Goal: Task Accomplishment & Management: Manage account settings

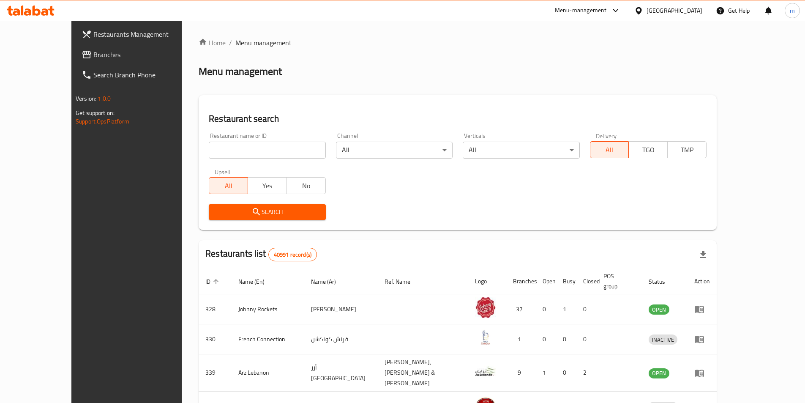
click at [93, 55] on span "Branches" at bounding box center [146, 54] width 106 height 10
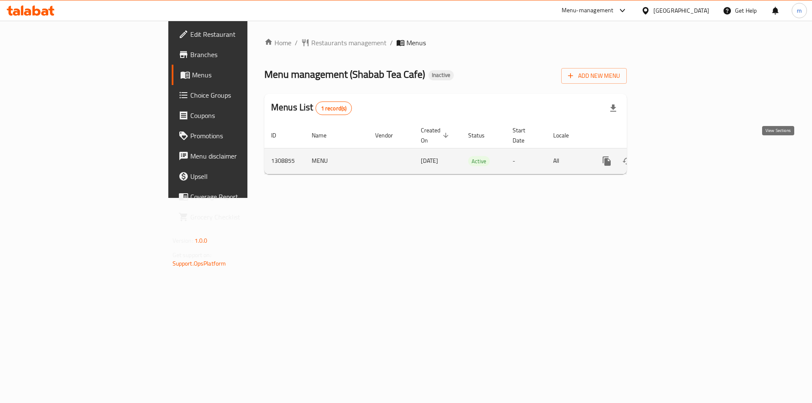
click at [673, 156] on icon "enhanced table" at bounding box center [667, 161] width 10 height 10
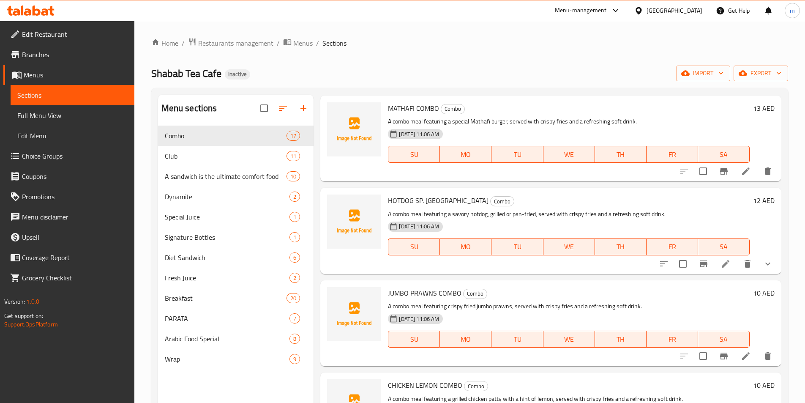
click at [745, 81] on div "Home / Restaurants management / Menus / Sections Shabab Tea Cafe Inactive impor…" at bounding box center [469, 271] width 637 height 467
click at [763, 77] on span "export" at bounding box center [761, 73] width 41 height 11
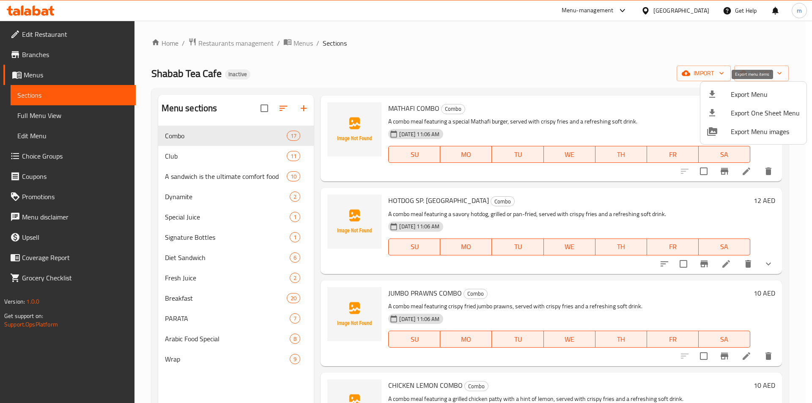
click at [727, 101] on li "Export Menu" at bounding box center [753, 94] width 106 height 19
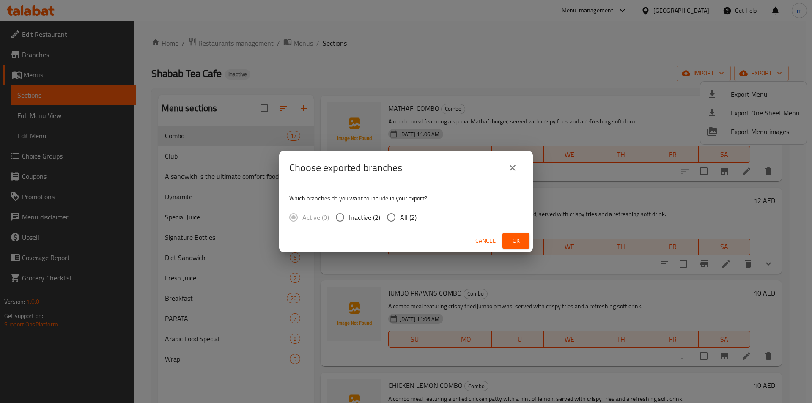
drag, startPoint x: 382, startPoint y: 120, endPoint x: 388, endPoint y: 117, distance: 6.5
click at [382, 120] on div "Choose exported branches Which branches do you want to include in your export? …" at bounding box center [406, 201] width 812 height 403
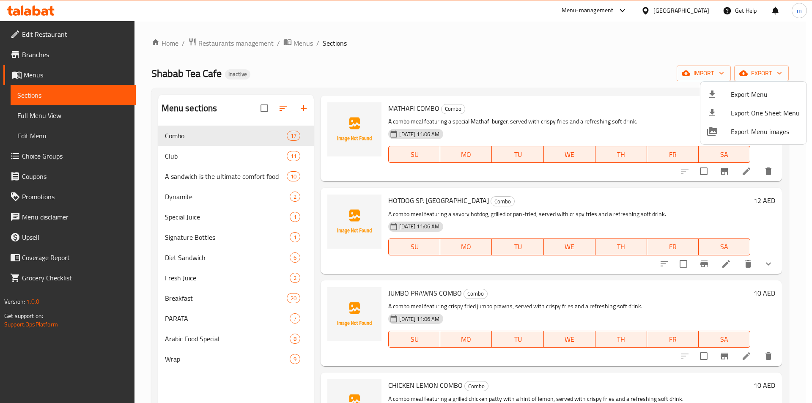
click at [682, 77] on div at bounding box center [406, 201] width 812 height 403
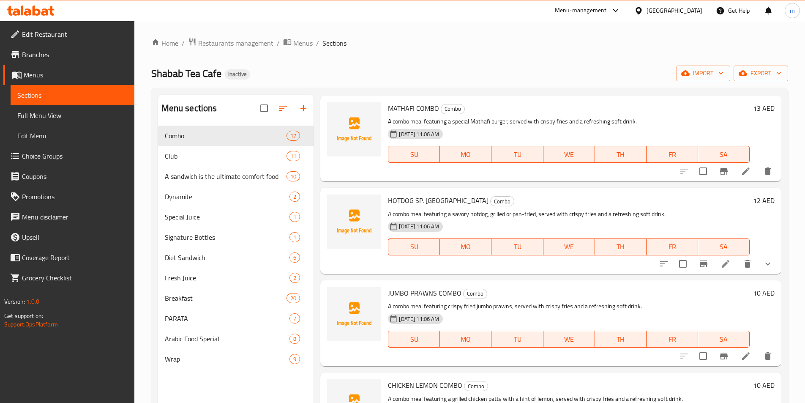
click at [686, 82] on div "Home / Restaurants management / Menus / Sections Shabab Tea Cafe Inactive impor…" at bounding box center [469, 271] width 637 height 467
click at [696, 74] on span "import" at bounding box center [703, 73] width 41 height 11
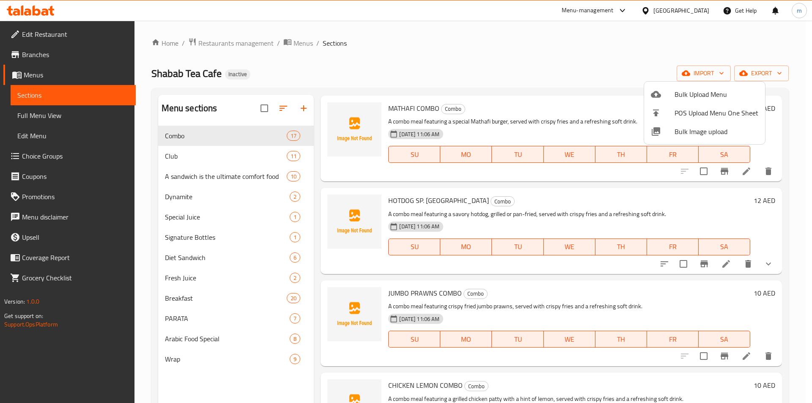
click at [663, 99] on div at bounding box center [663, 94] width 24 height 10
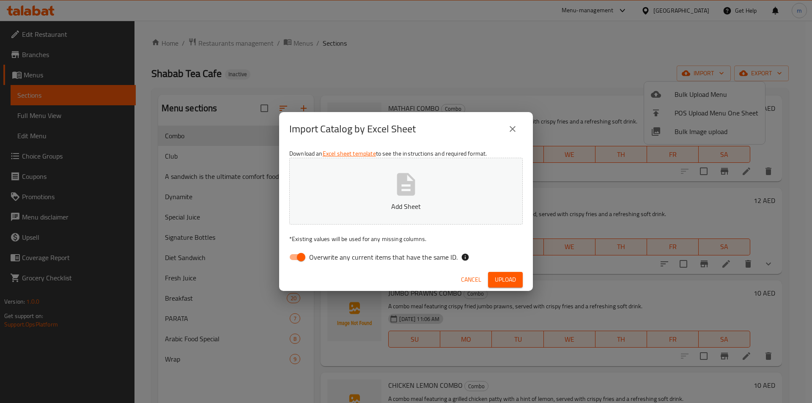
click at [295, 255] on input "Overwrite any current items that have the same ID." at bounding box center [301, 257] width 48 height 16
checkbox input "false"
click at [383, 185] on button "Add Sheet" at bounding box center [405, 191] width 233 height 67
click at [502, 284] on span "Upload" at bounding box center [505, 279] width 21 height 11
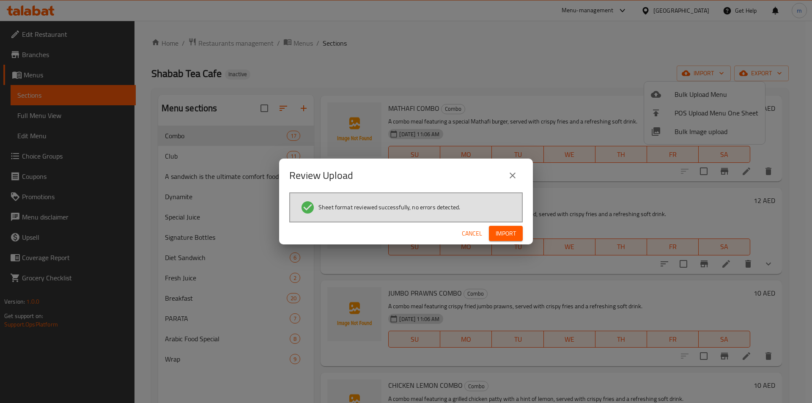
click at [509, 229] on span "Import" at bounding box center [505, 233] width 20 height 11
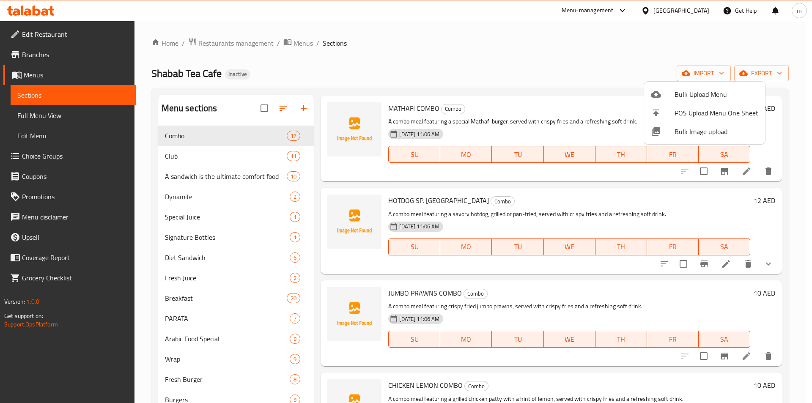
click at [46, 155] on div at bounding box center [406, 201] width 812 height 403
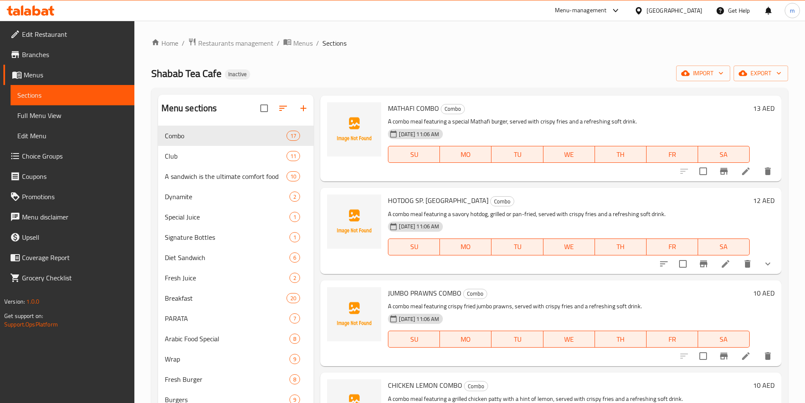
click at [46, 155] on span "Choice Groups" at bounding box center [75, 156] width 106 height 10
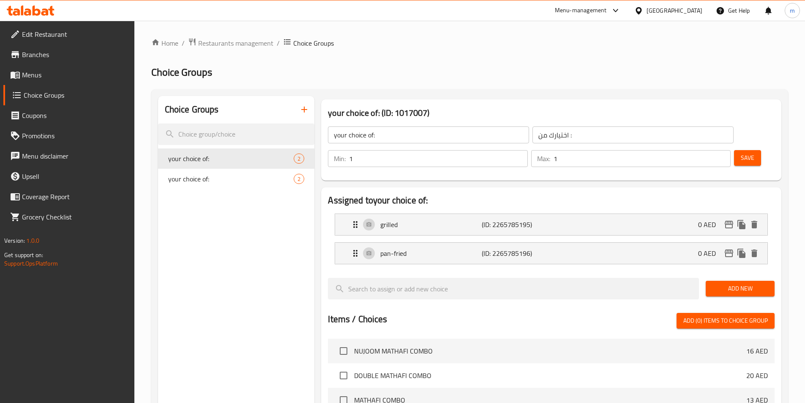
click at [301, 110] on icon "button" at bounding box center [304, 109] width 10 height 10
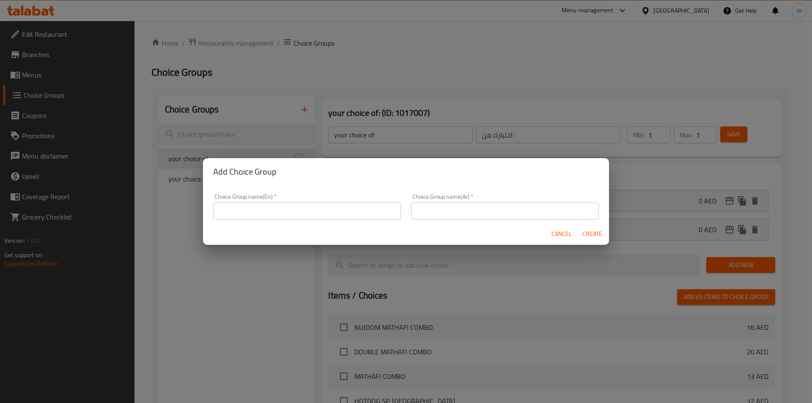
click at [318, 220] on div "Choice Group name(En)   * Choice Group name(En) *" at bounding box center [307, 207] width 198 height 36
click at [294, 209] on input "text" at bounding box center [307, 210] width 188 height 17
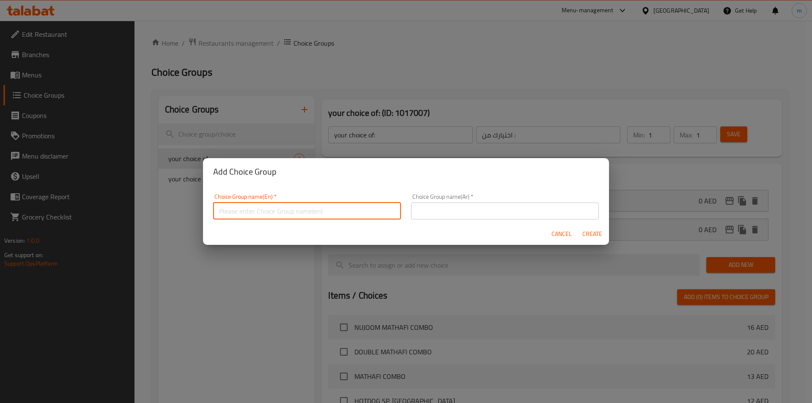
type input "Your Choice Of"
click at [458, 218] on input "text" at bounding box center [505, 210] width 188 height 17
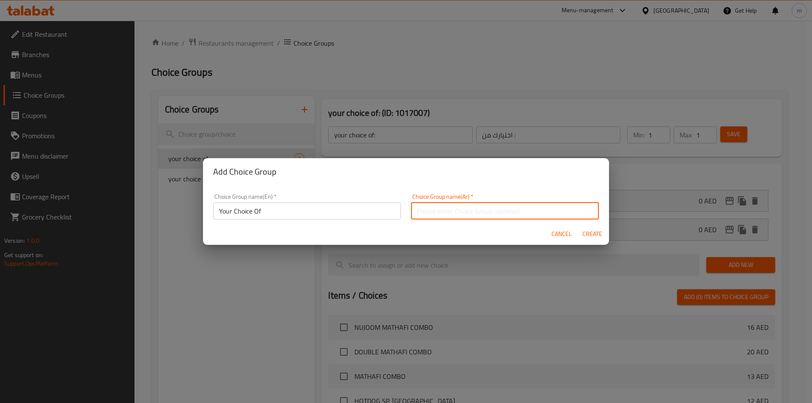
type input "اختيارك من"
click at [581, 230] on button "Create" at bounding box center [591, 234] width 27 height 16
type input "Your Choice Of"
type input "اختيارك من"
type input "0"
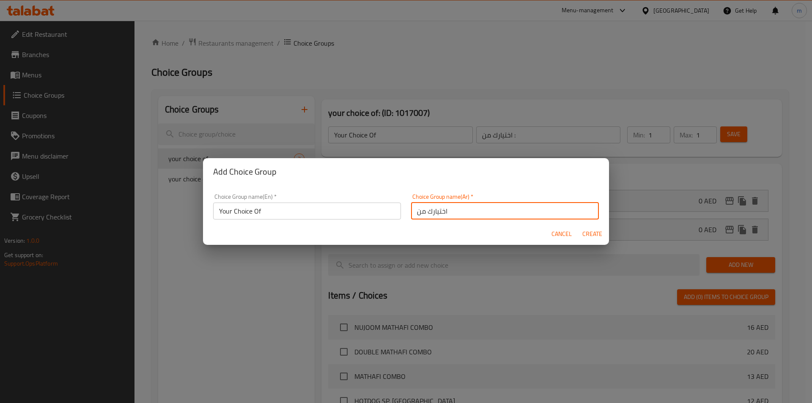
type input "0"
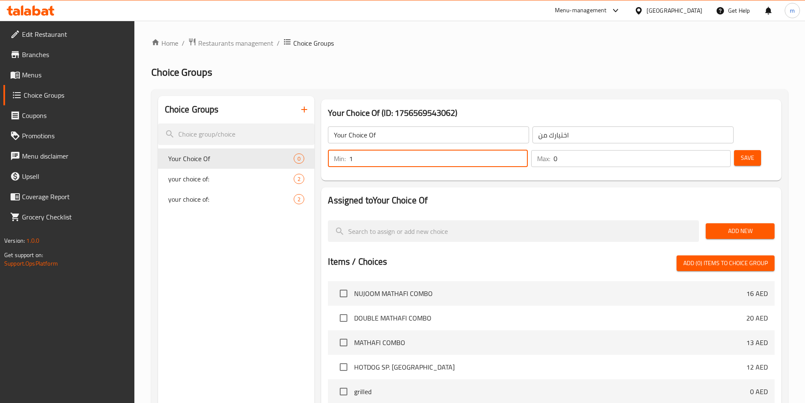
type input "1"
click at [528, 150] on input "1" at bounding box center [438, 158] width 178 height 17
type input "1"
click at [706, 150] on input "1" at bounding box center [642, 158] width 177 height 17
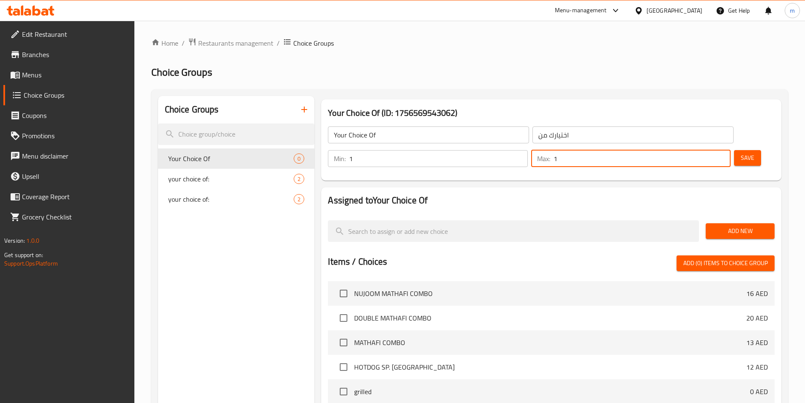
click at [721, 217] on div "Add New" at bounding box center [741, 231] width 76 height 28
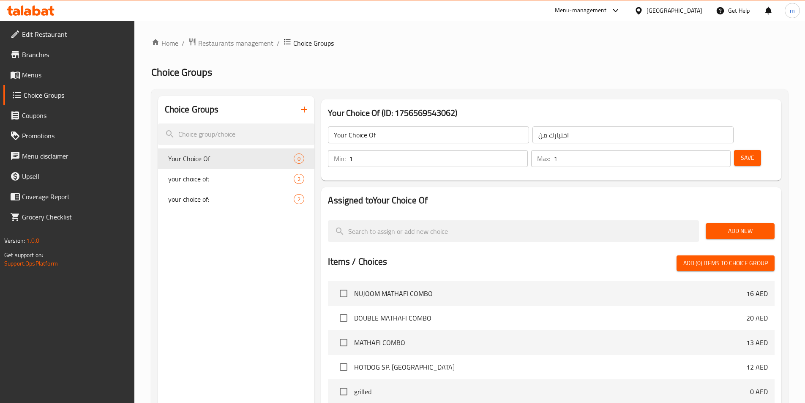
click at [723, 226] on span "Add New" at bounding box center [740, 231] width 55 height 11
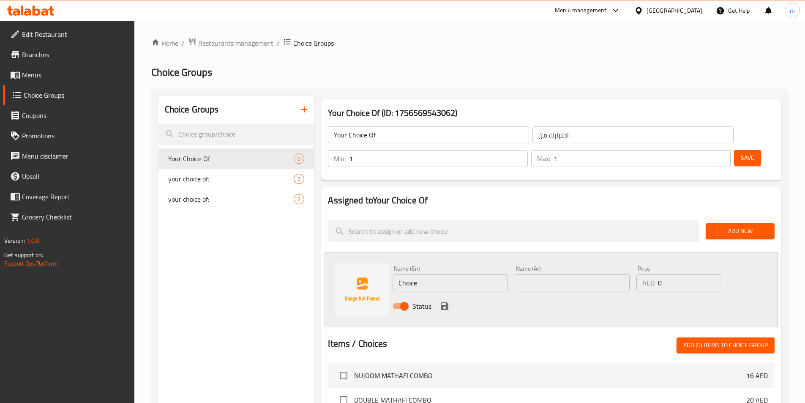
click at [417, 274] on input "Choice" at bounding box center [450, 282] width 115 height 17
type input "Chicken"
click at [565, 274] on input "text" at bounding box center [572, 282] width 115 height 17
type input "دجاج"
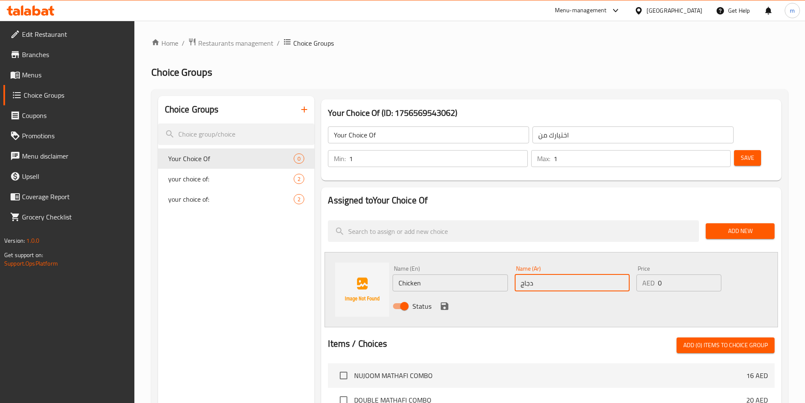
drag, startPoint x: 446, startPoint y: 281, endPoint x: 479, endPoint y: 268, distance: 35.2
click at [446, 302] on icon "save" at bounding box center [445, 306] width 8 height 8
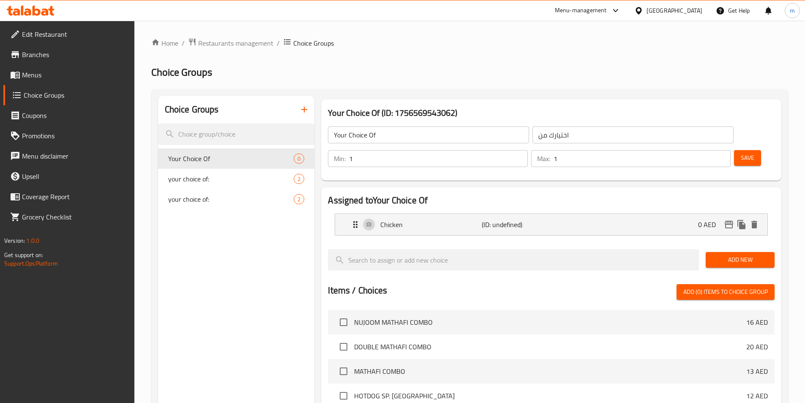
click at [711, 252] on button "Add New" at bounding box center [740, 260] width 69 height 16
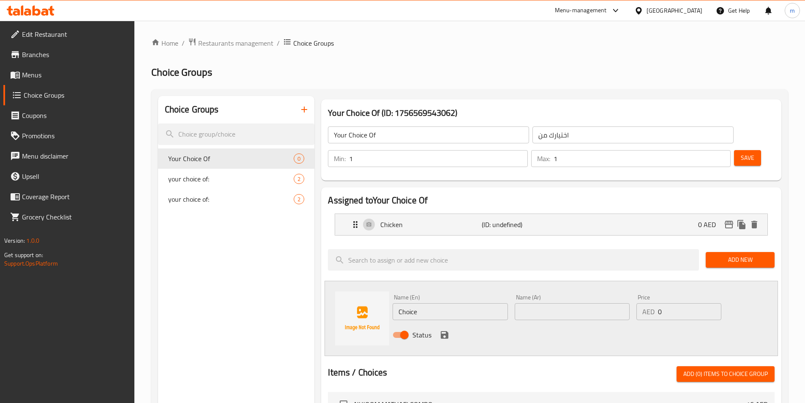
click at [444, 297] on div "Name (En) Choice Name (En)" at bounding box center [450, 307] width 122 height 33
click at [435, 303] on input "Choice" at bounding box center [450, 311] width 115 height 17
type input "Meat"
click at [522, 303] on input "text" at bounding box center [572, 311] width 115 height 17
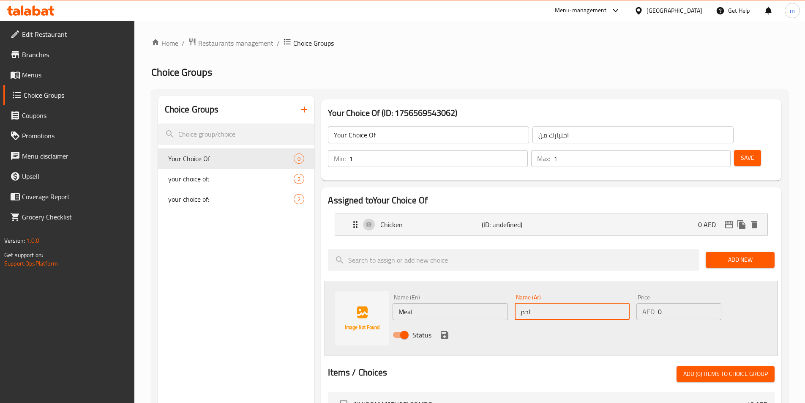
type input "لحم"
click at [416, 303] on input "Meat" at bounding box center [450, 311] width 115 height 17
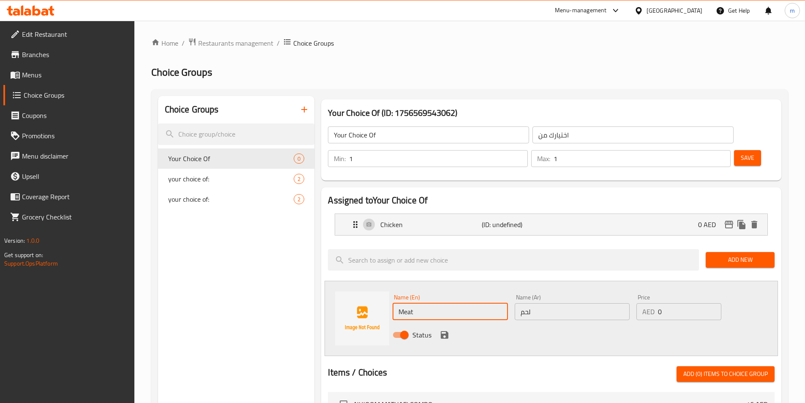
click at [416, 303] on input "Meat" at bounding box center [450, 311] width 115 height 17
type input "Beef"
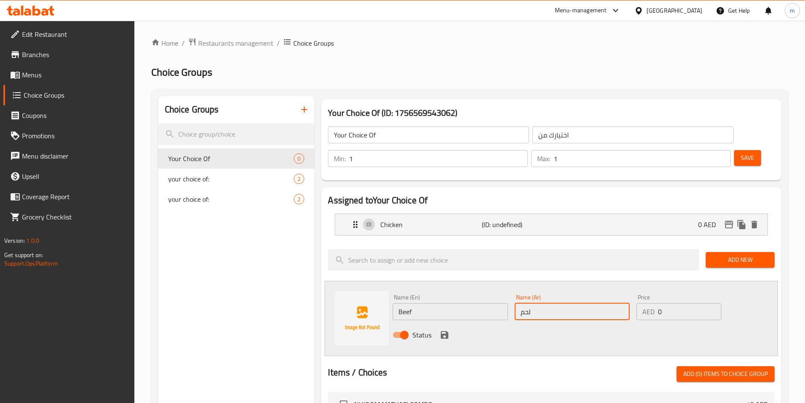
click at [564, 303] on input "لحم" at bounding box center [572, 311] width 115 height 17
type input "لحم بقري"
click at [449, 330] on icon "save" at bounding box center [445, 335] width 10 height 10
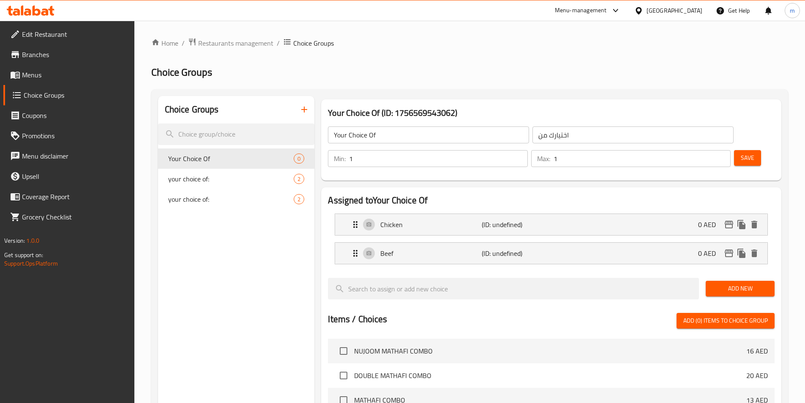
click at [741, 153] on span "Save" at bounding box center [748, 158] width 14 height 11
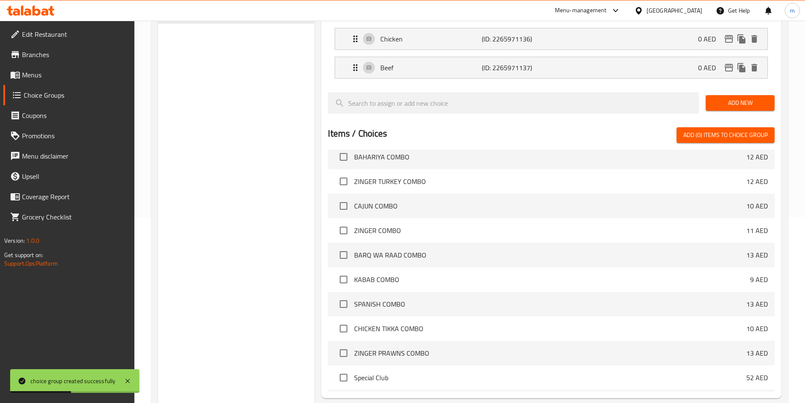
scroll to position [243, 0]
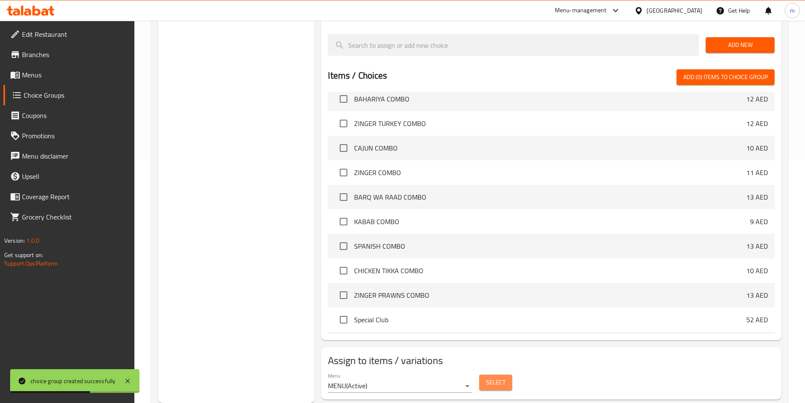
click at [489, 377] on span "Select" at bounding box center [495, 382] width 19 height 11
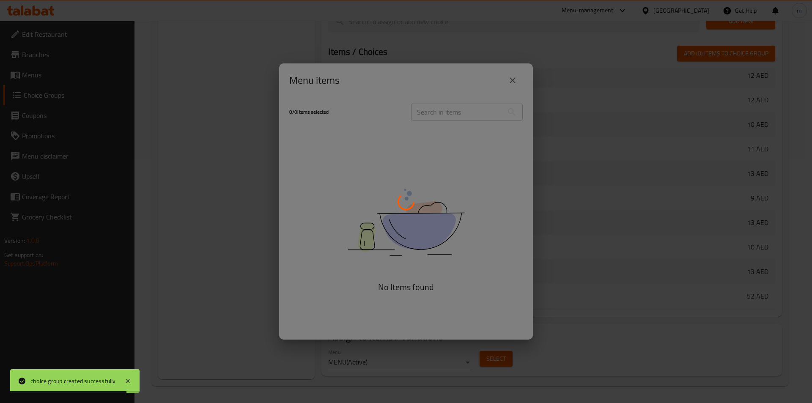
click at [443, 109] on div at bounding box center [406, 201] width 812 height 403
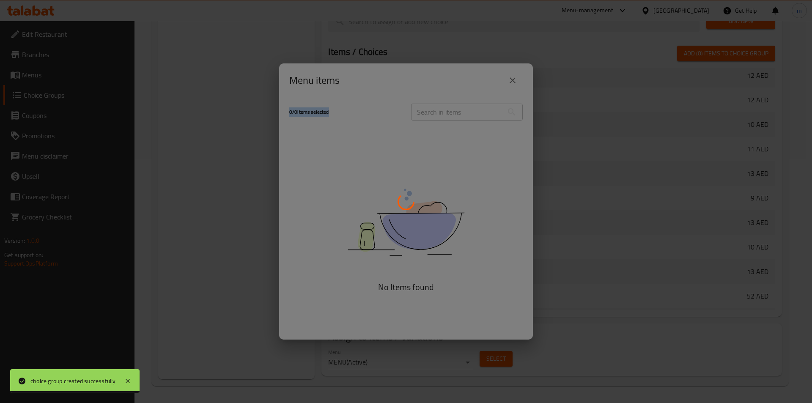
click at [443, 109] on div at bounding box center [406, 201] width 812 height 403
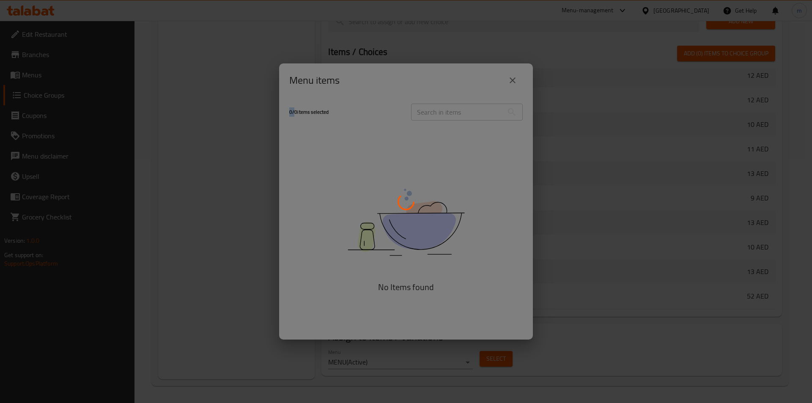
click at [443, 109] on div at bounding box center [406, 201] width 812 height 403
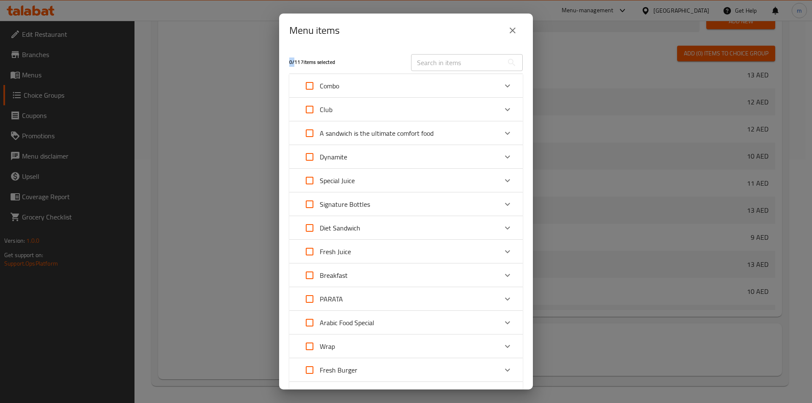
click at [443, 109] on div "Club" at bounding box center [398, 109] width 198 height 20
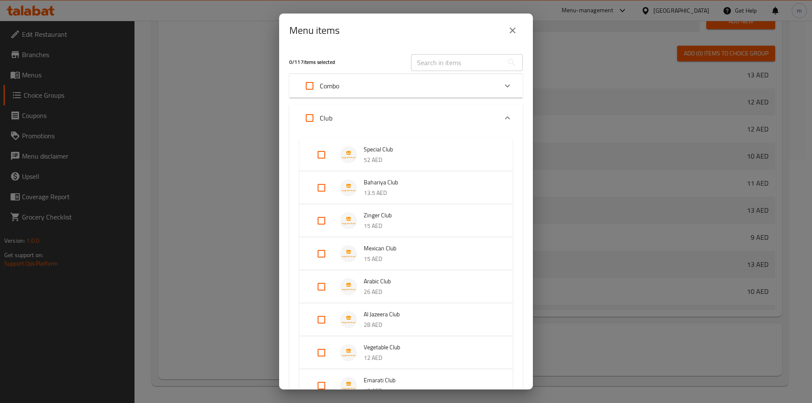
click at [433, 67] on input "text" at bounding box center [457, 62] width 92 height 17
paste input "Fresh Burger Beef/chi."
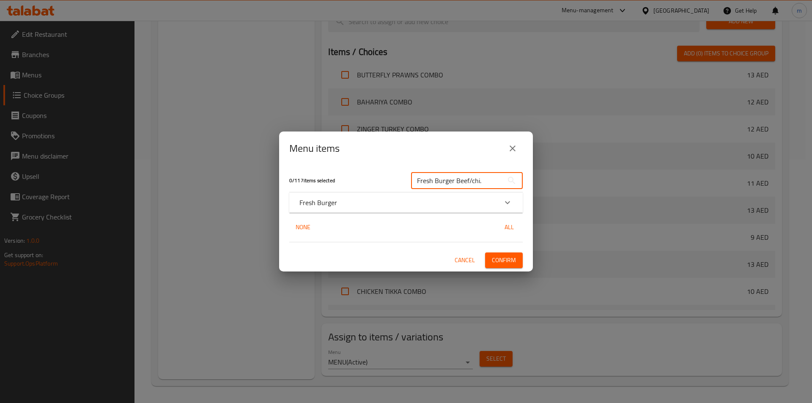
type input "Fresh Burger Beef/chi."
click at [349, 204] on div "Fresh Burger" at bounding box center [398, 202] width 198 height 10
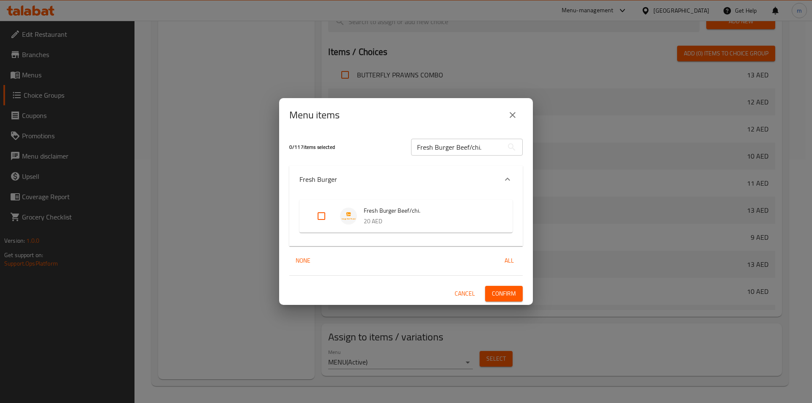
click at [322, 210] on input "Expand" at bounding box center [321, 216] width 20 height 20
checkbox input "true"
click at [467, 145] on input "Fresh Burger Beef/chi." at bounding box center [457, 147] width 92 height 17
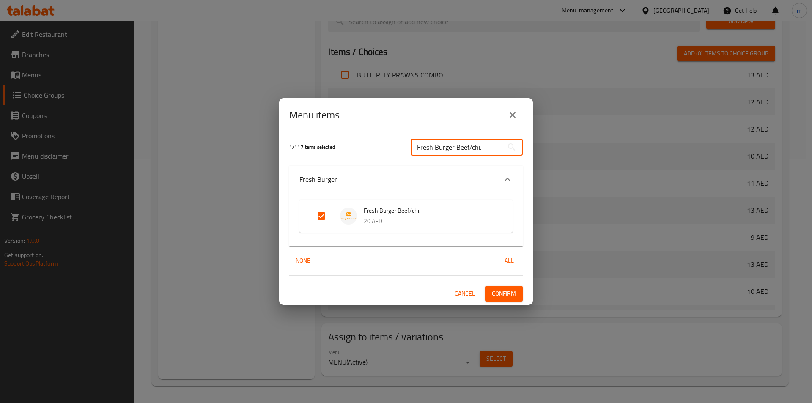
paste input "Signature"
type input "Signature Burger Beef/chi."
click at [318, 216] on input "Expand" at bounding box center [321, 216] width 20 height 20
checkbox input "true"
click at [509, 298] on span "Confirm" at bounding box center [504, 293] width 24 height 11
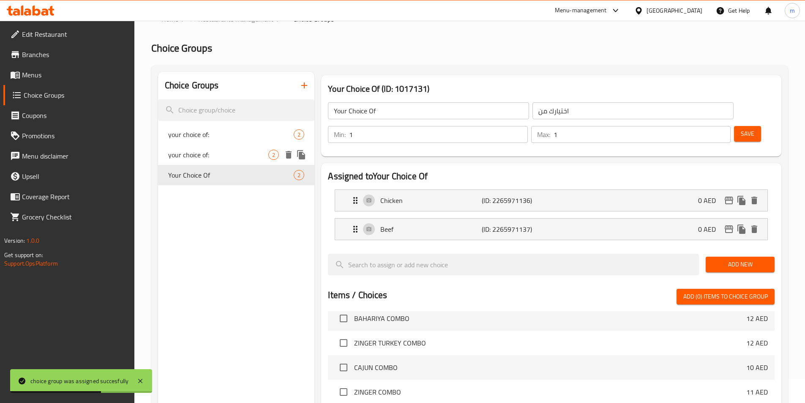
scroll to position [0, 0]
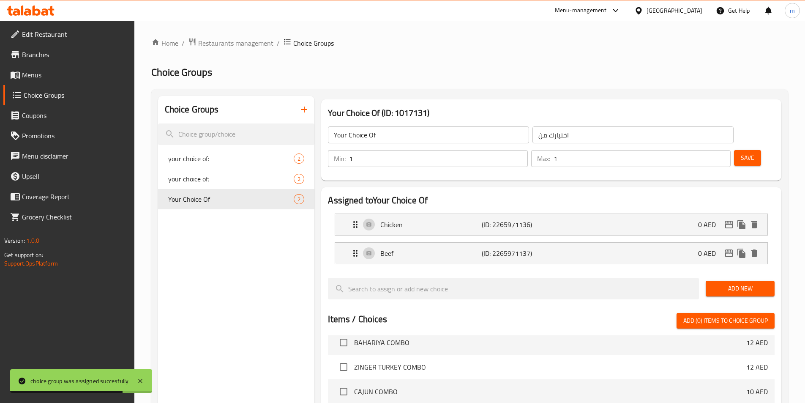
click at [36, 71] on span "Menus" at bounding box center [75, 75] width 106 height 10
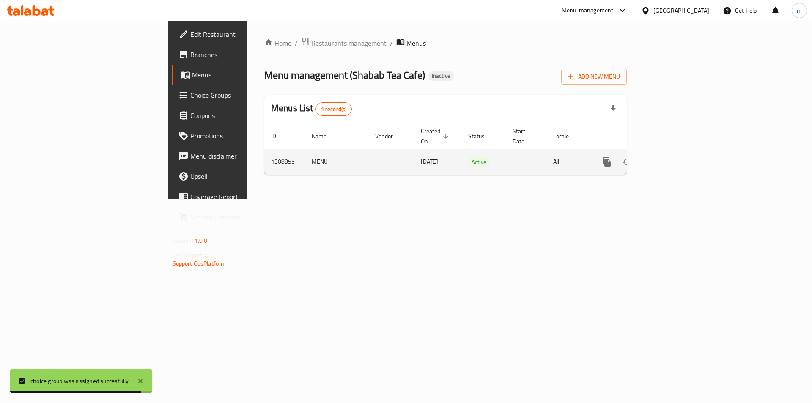
click at [673, 157] on icon "enhanced table" at bounding box center [667, 162] width 10 height 10
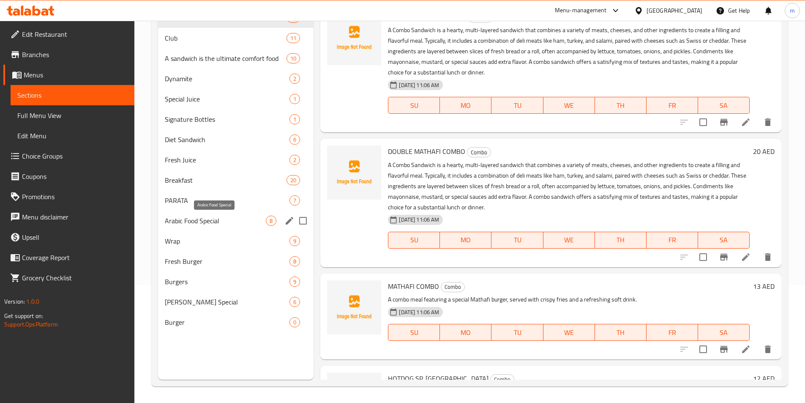
scroll to position [118, 0]
click at [303, 324] on input "Menu sections" at bounding box center [303, 322] width 18 height 18
checkbox input "true"
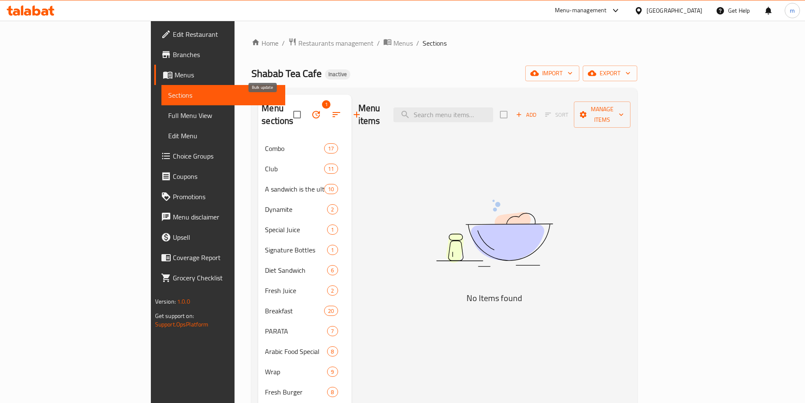
click at [311, 111] on icon "button" at bounding box center [316, 114] width 10 height 10
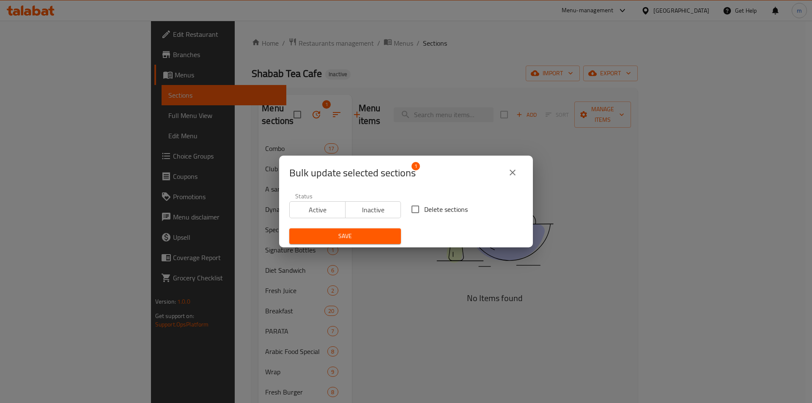
click at [418, 208] on input "Delete sections" at bounding box center [415, 209] width 18 height 18
checkbox input "true"
click at [348, 234] on span "Save" at bounding box center [345, 236] width 98 height 11
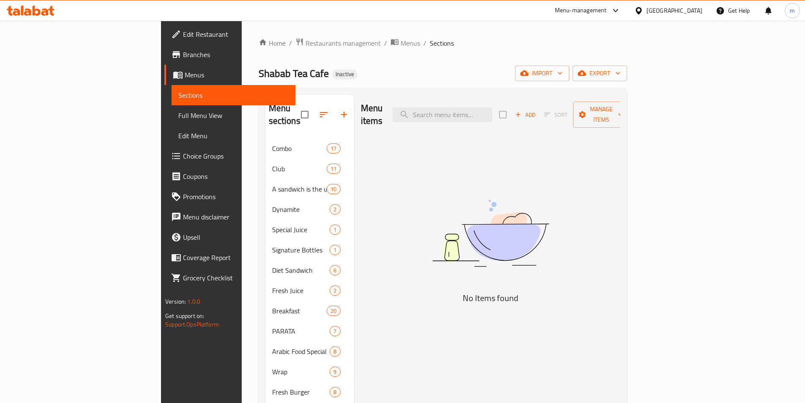
click at [178, 99] on span "Sections" at bounding box center [233, 95] width 110 height 10
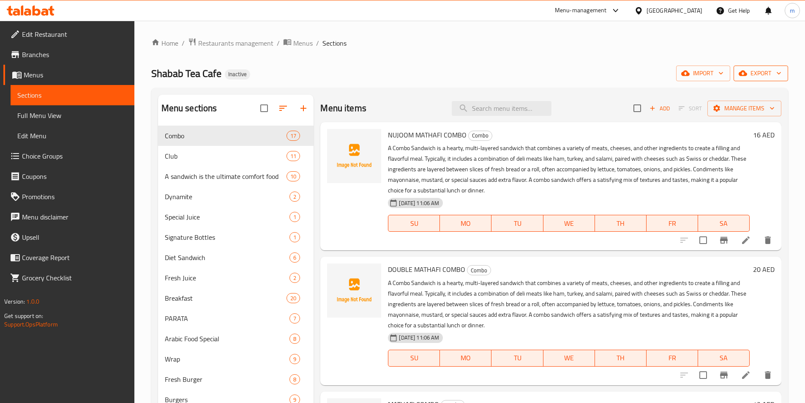
click at [751, 80] on button "export" at bounding box center [761, 74] width 55 height 16
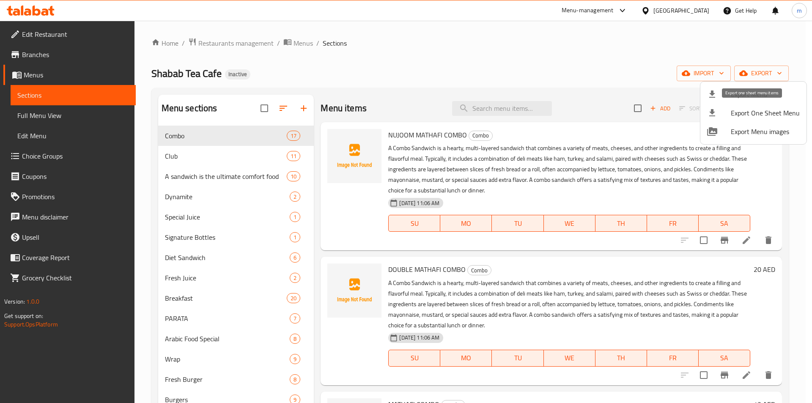
click at [716, 99] on li "Export Menu" at bounding box center [753, 94] width 106 height 19
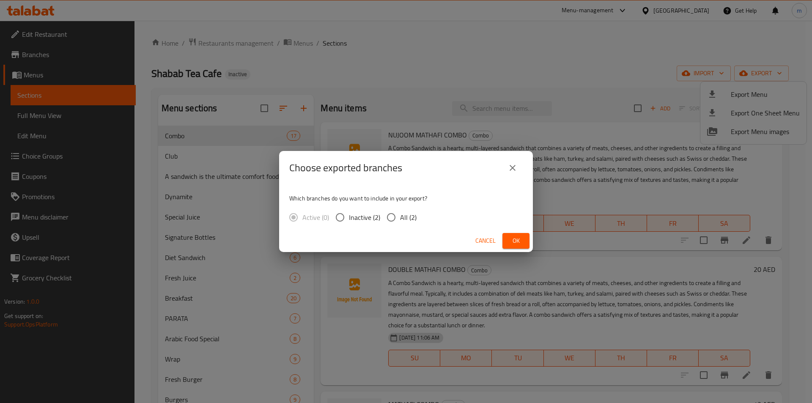
click at [398, 217] on input "All (2)" at bounding box center [391, 217] width 18 height 18
radio input "true"
click at [508, 241] on button "Ok" at bounding box center [515, 241] width 27 height 16
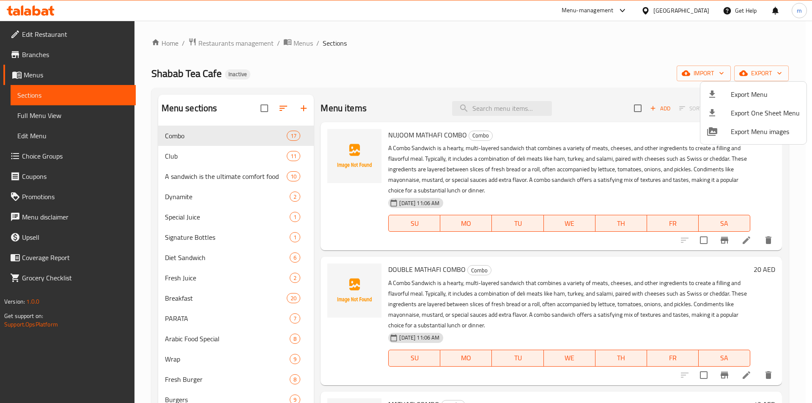
click at [36, 118] on div at bounding box center [406, 201] width 812 height 403
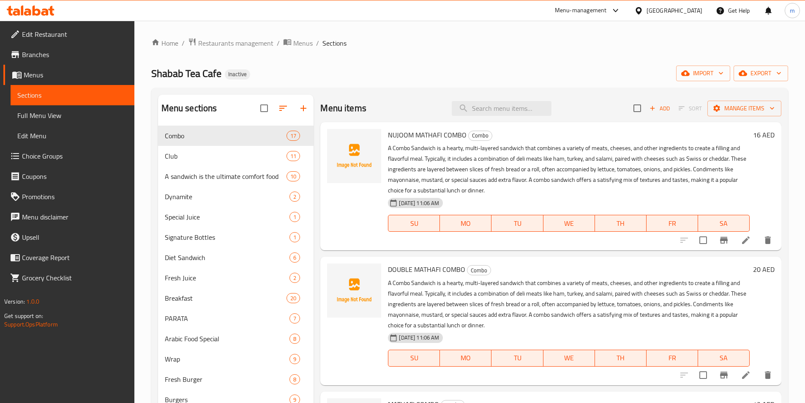
click at [36, 118] on span "Full Menu View" at bounding box center [72, 115] width 110 height 10
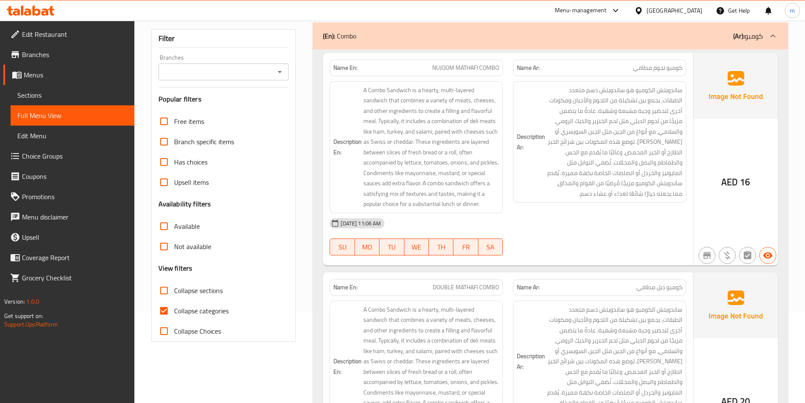
scroll to position [296, 0]
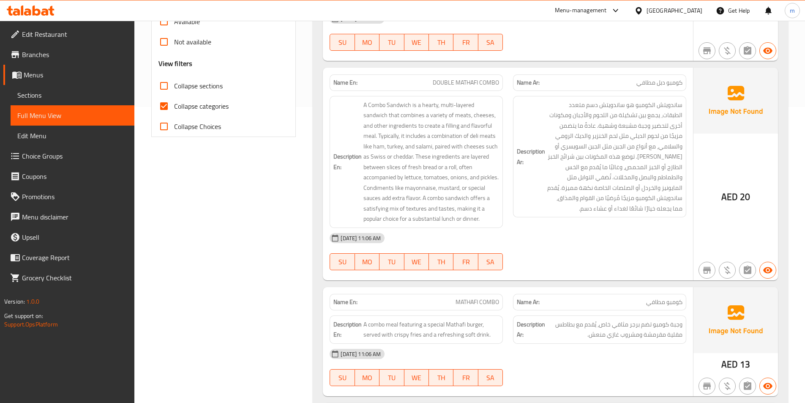
click at [166, 105] on input "Collapse categories" at bounding box center [164, 106] width 20 height 20
checkbox input "false"
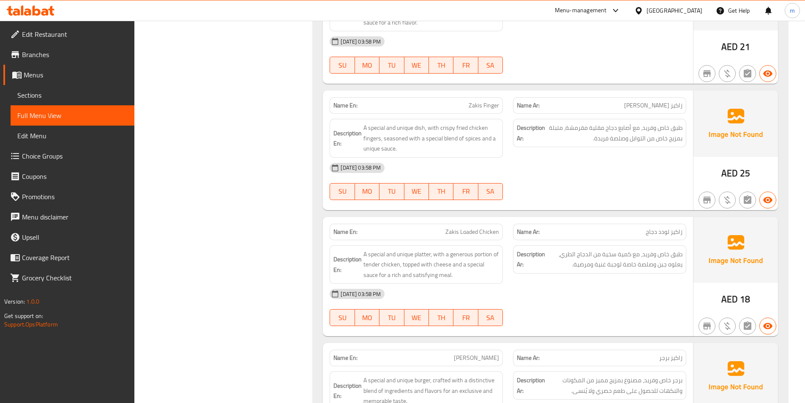
scroll to position [15202, 0]
